Goal: Find specific page/section: Find specific page/section

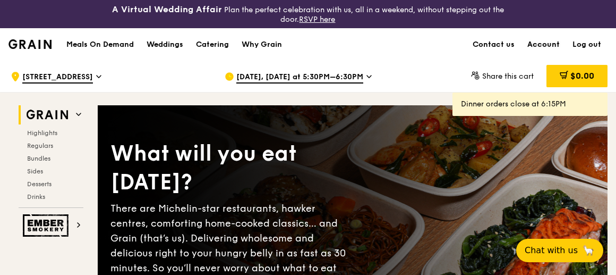
click at [541, 42] on link "Account" at bounding box center [543, 45] width 45 height 32
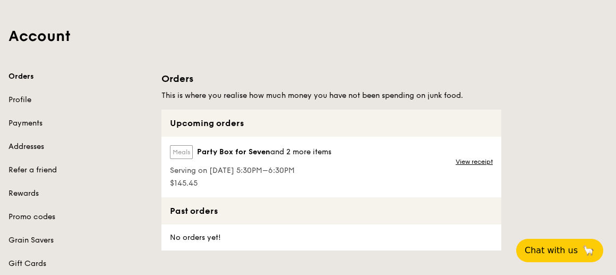
scroll to position [144, 0]
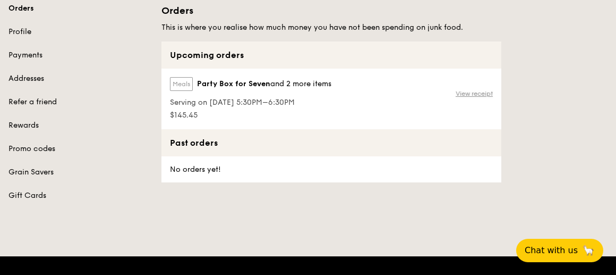
click at [478, 89] on link "View receipt" at bounding box center [474, 93] width 37 height 8
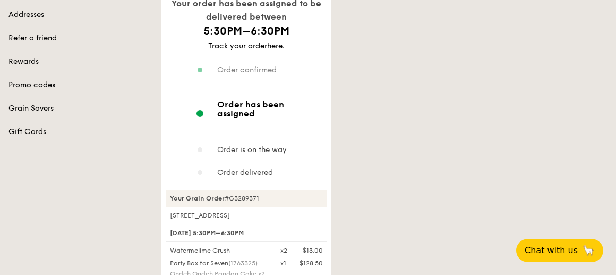
scroll to position [96, 0]
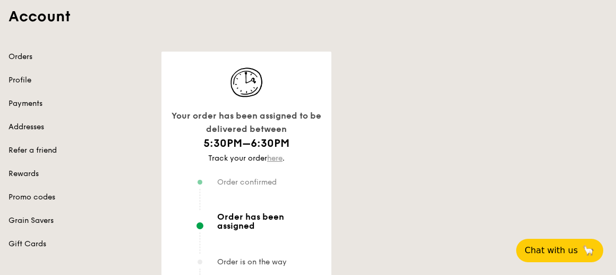
click at [272, 156] on link "here" at bounding box center [274, 157] width 15 height 9
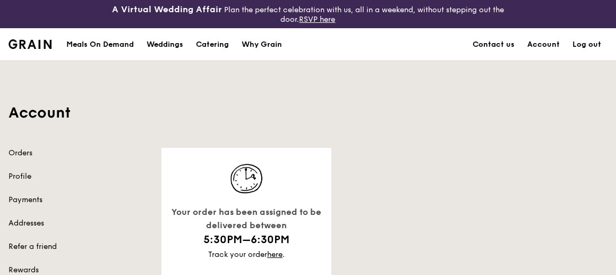
click at [119, 44] on div "Meals On Demand" at bounding box center [99, 45] width 67 height 32
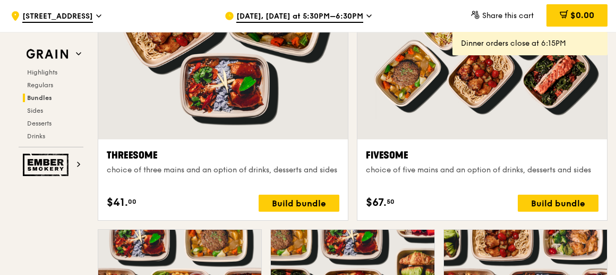
scroll to position [2065, 0]
